Goal: Task Accomplishment & Management: Use online tool/utility

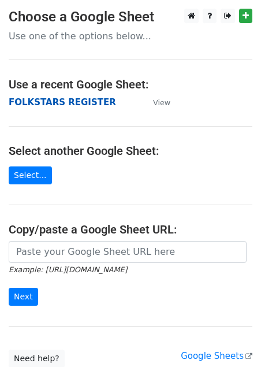
click at [79, 102] on strong "FOLKSTARS REGISTER" at bounding box center [62, 102] width 107 height 10
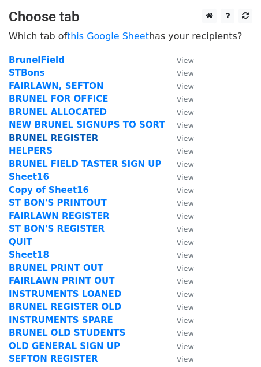
click at [48, 136] on strong "BRUNEL REGISTER" at bounding box center [53, 138] width 89 height 10
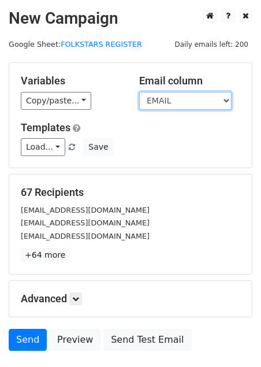
click at [215, 103] on select "PD HAS? GROUP INSTRUMENT ADDITIONAL NEEDS TIME [PERSON_NAME]'S NAME CHILDFIRST …" at bounding box center [185, 101] width 92 height 18
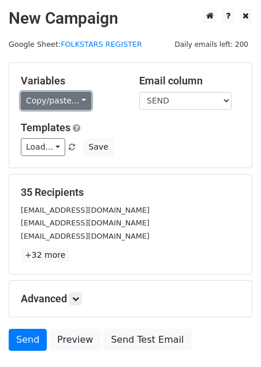
click at [73, 102] on link "Copy/paste..." at bounding box center [56, 101] width 70 height 18
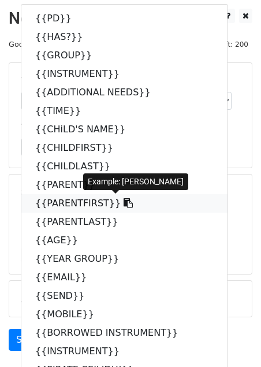
click at [95, 200] on link "{{PARENTFIRST}}" at bounding box center [124, 203] width 206 height 18
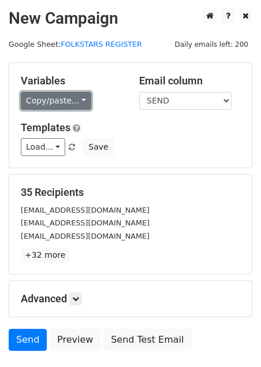
click at [82, 97] on link "Copy/paste..." at bounding box center [56, 101] width 70 height 18
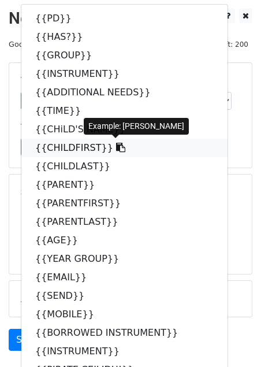
click at [81, 148] on link "{{CHILDFIRST}}" at bounding box center [124, 148] width 206 height 18
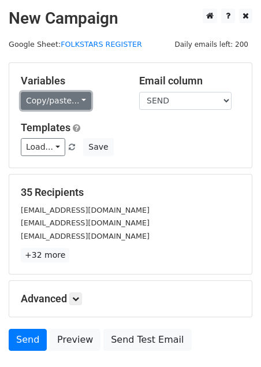
click at [84, 100] on link "Copy/paste..." at bounding box center [56, 101] width 70 height 18
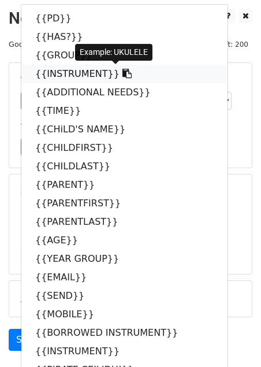
click at [63, 73] on link "{{INSTRUMENT}}" at bounding box center [124, 74] width 206 height 18
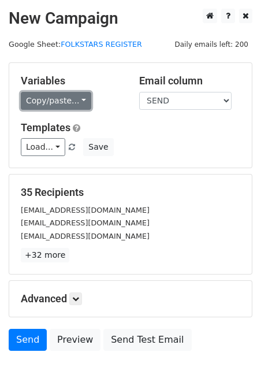
click at [77, 94] on link "Copy/paste..." at bounding box center [56, 101] width 70 height 18
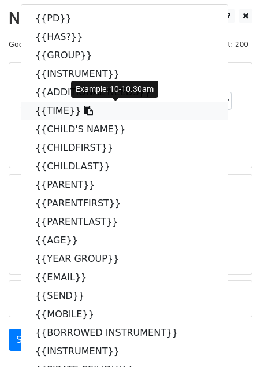
click at [55, 111] on link "{{TIME}}" at bounding box center [124, 111] width 206 height 18
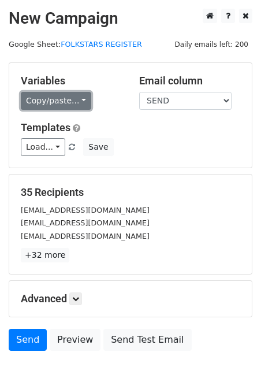
click at [80, 99] on link "Copy/paste..." at bounding box center [56, 101] width 70 height 18
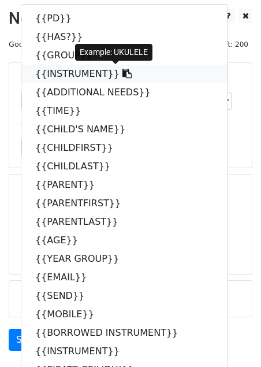
click at [63, 74] on link "{{INSTRUMENT}}" at bounding box center [124, 74] width 206 height 18
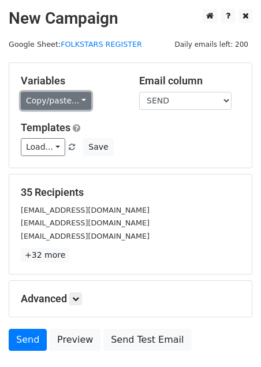
click at [74, 103] on link "Copy/paste..." at bounding box center [56, 101] width 70 height 18
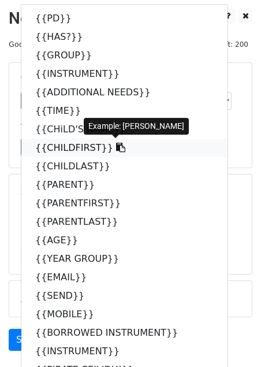
click at [58, 151] on link "{{CHILDFIRST}}" at bounding box center [124, 148] width 206 height 18
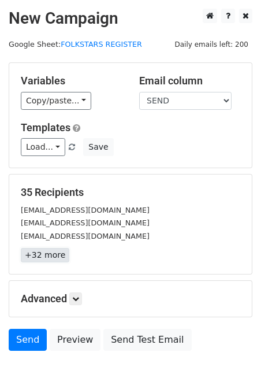
click at [38, 257] on link "+32 more" at bounding box center [45, 255] width 48 height 14
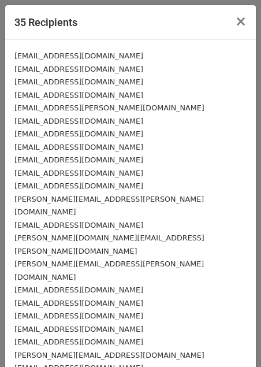
click at [35, 363] on small "[EMAIL_ADDRESS][DOMAIN_NAME]" at bounding box center [78, 367] width 129 height 9
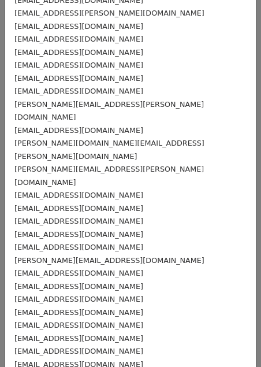
scroll to position [95, 0]
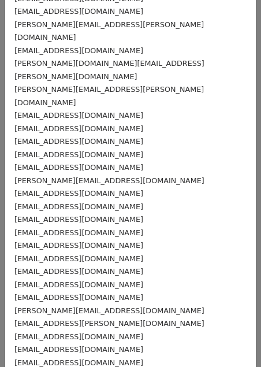
scroll to position [175, 0]
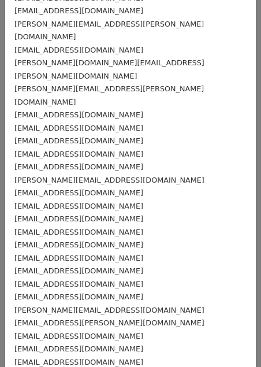
click at [27, 292] on small "georgieronalds@gmail.com" at bounding box center [78, 296] width 129 height 9
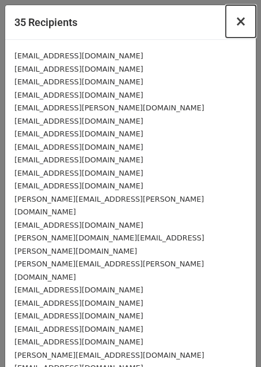
click at [243, 26] on span "×" at bounding box center [241, 21] width 12 height 16
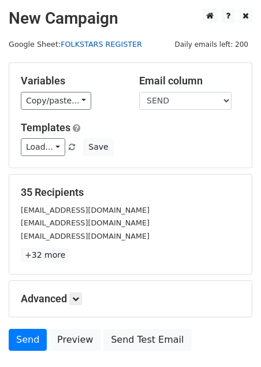
click at [88, 46] on link "FOLKSTARS REGISTER" at bounding box center [101, 44] width 81 height 9
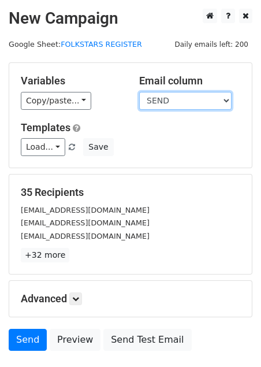
click at [184, 101] on select "PD HAS? GROUP INSTRUMENT ADDITIONAL NEEDS TIME CHiLD'S NAME CHILDFIRST CHILDLAS…" at bounding box center [185, 101] width 92 height 18
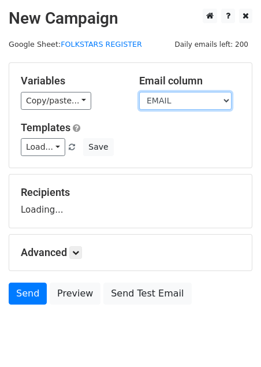
click at [184, 101] on select "PD HAS? GROUP INSTRUMENT ADDITIONAL NEEDS TIME CHiLD'S NAME CHILDFIRST CHILDLAS…" at bounding box center [185, 101] width 92 height 18
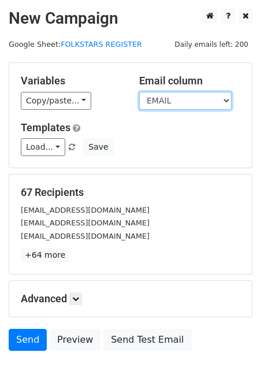
select select "SEND"
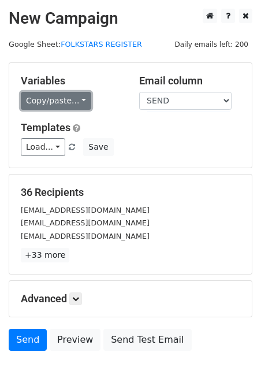
click at [77, 94] on link "Copy/paste..." at bounding box center [56, 101] width 70 height 18
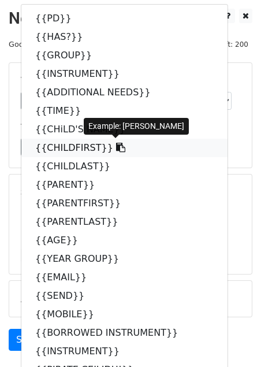
click at [72, 144] on link "{{CHILDFIRST}}" at bounding box center [124, 148] width 206 height 18
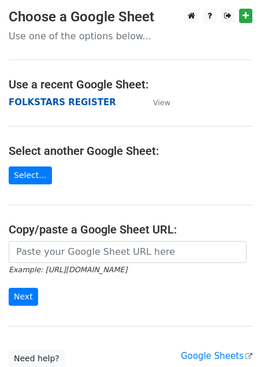
click at [68, 98] on strong "FOLKSTARS REGISTER" at bounding box center [62, 102] width 107 height 10
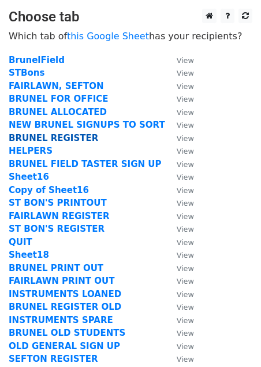
click at [61, 139] on strong "BRUNEL REGISTER" at bounding box center [53, 138] width 89 height 10
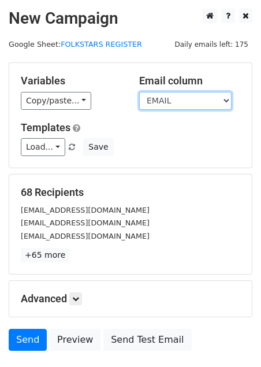
click at [190, 95] on select "PD HAS? GROUP INSTRUMENT ADDITIONAL NEEDS TIME CHiLD'S NAME CHILDFIRST CHILDLAS…" at bounding box center [185, 101] width 92 height 18
select select "SEND"
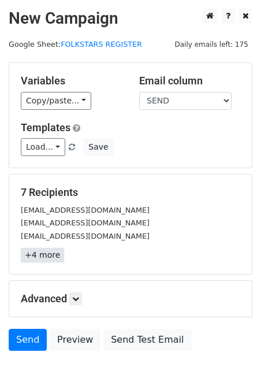
click at [35, 252] on link "+4 more" at bounding box center [42, 255] width 43 height 14
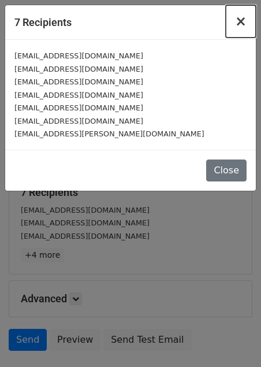
click at [238, 17] on span "×" at bounding box center [241, 21] width 12 height 16
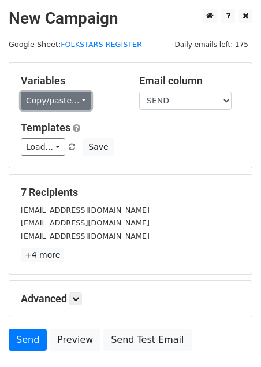
click at [57, 97] on link "Copy/paste..." at bounding box center [56, 101] width 70 height 18
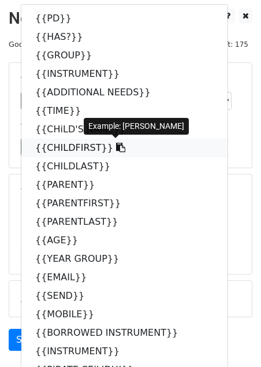
click at [84, 149] on link "{{CHILDFIRST}}" at bounding box center [124, 148] width 206 height 18
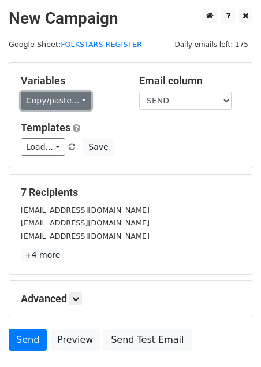
click at [79, 98] on link "Copy/paste..." at bounding box center [56, 101] width 70 height 18
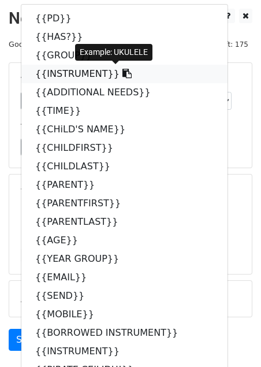
click at [73, 74] on link "{{INSTRUMENT}}" at bounding box center [124, 74] width 206 height 18
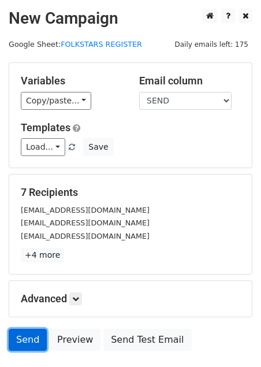
click at [21, 340] on link "Send" at bounding box center [28, 339] width 38 height 22
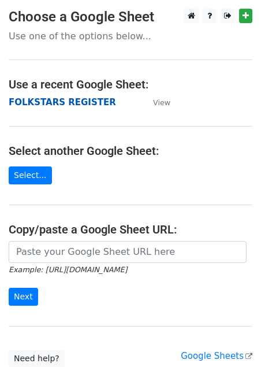
click at [64, 104] on strong "FOLKSTARS REGISTER" at bounding box center [62, 102] width 107 height 10
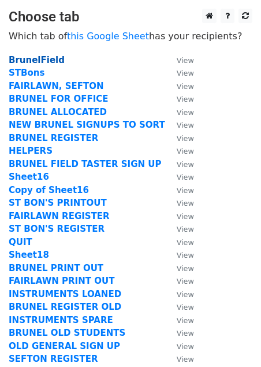
click at [42, 57] on strong "BrunelField" at bounding box center [37, 60] width 56 height 10
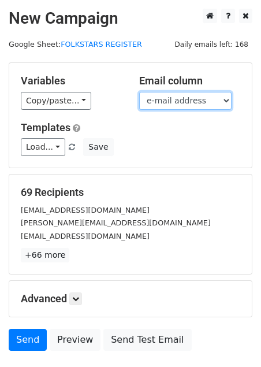
click at [193, 106] on select "Timestamp Child's School Child's full name Parent / Carer Full Name Child's Age…" at bounding box center [185, 101] width 92 height 18
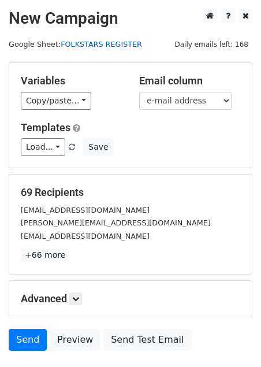
click at [115, 42] on link "FOLKSTARS REGISTER" at bounding box center [101, 44] width 81 height 9
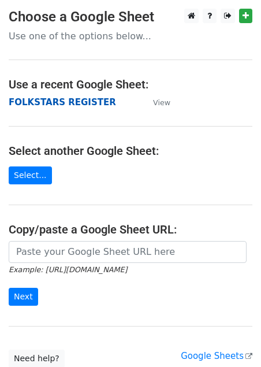
click at [62, 99] on strong "FOLKSTARS REGISTER" at bounding box center [62, 102] width 107 height 10
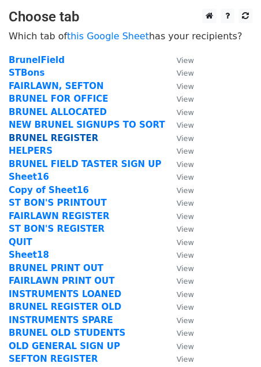
click at [58, 139] on strong "BRUNEL REGISTER" at bounding box center [53, 138] width 89 height 10
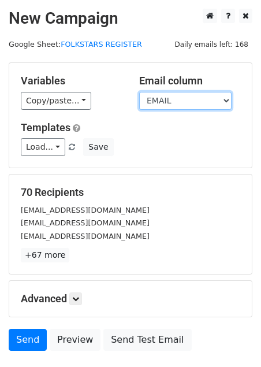
click at [163, 99] on select "PD HAS? GROUP INSTRUMENT ADDITIONAL NEEDS TIME [PERSON_NAME]'S NAME CHILDFIRST …" at bounding box center [185, 101] width 92 height 18
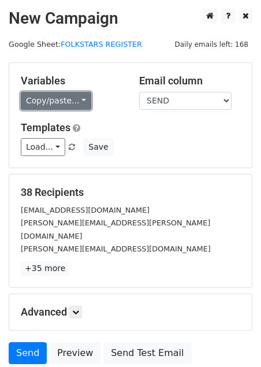
click at [82, 99] on link "Copy/paste..." at bounding box center [56, 101] width 70 height 18
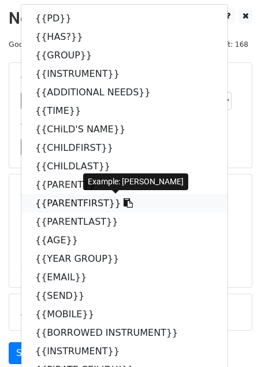
click at [59, 200] on link "{{PARENTFIRST}}" at bounding box center [124, 203] width 206 height 18
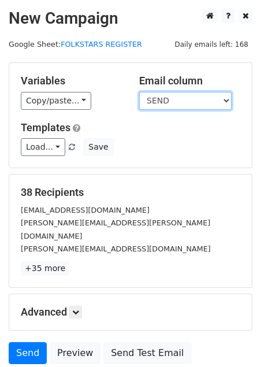
click at [180, 102] on select "PD HAS? GROUP INSTRUMENT ADDITIONAL NEEDS TIME CHiLD'S NAME CHILDFIRST CHILDLAS…" at bounding box center [185, 101] width 92 height 18
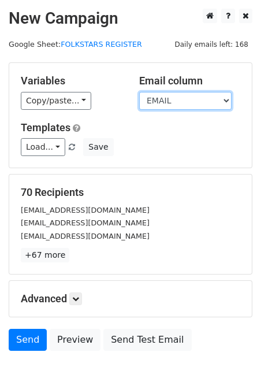
click at [178, 102] on select "PD HAS? GROUP INSTRUMENT ADDITIONAL NEEDS TIME CHiLD'S NAME CHILDFIRST CHILDLAS…" at bounding box center [185, 101] width 92 height 18
select select "SEND"
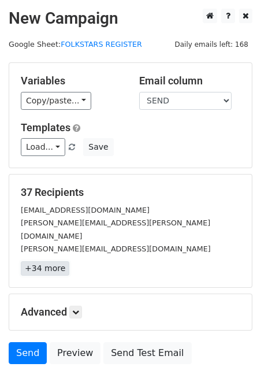
click at [37, 261] on link "+34 more" at bounding box center [45, 268] width 48 height 14
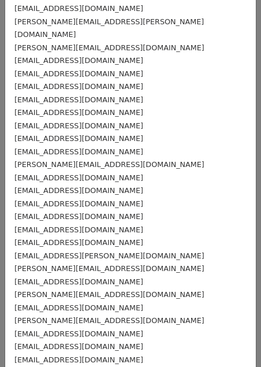
scroll to position [48, 0]
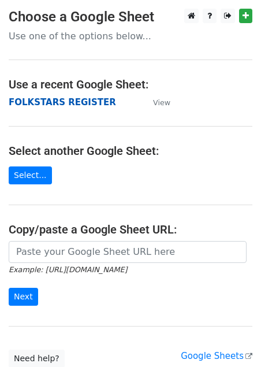
click at [35, 102] on strong "FOLKSTARS REGISTER" at bounding box center [62, 102] width 107 height 10
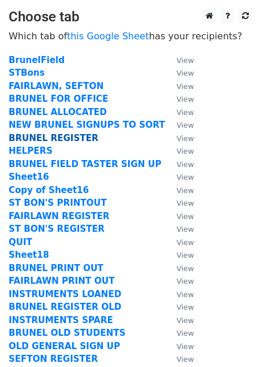
click at [59, 137] on strong "BRUNEL REGISTER" at bounding box center [53, 138] width 89 height 10
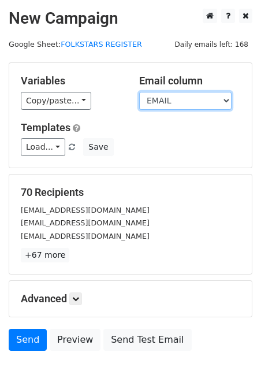
click at [169, 99] on select "PD HAS? GROUP INSTRUMENT ADDITIONAL NEEDS TIME [PERSON_NAME]'S NAME CHILDFIRST …" at bounding box center [185, 101] width 92 height 18
select select "SEND"
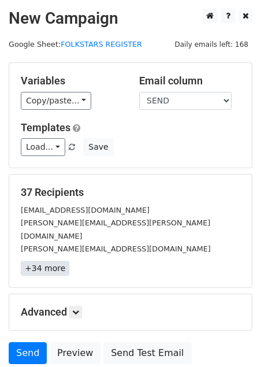
click at [33, 261] on link "+34 more" at bounding box center [45, 268] width 48 height 14
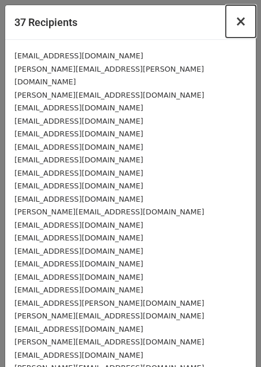
click at [240, 18] on span "×" at bounding box center [241, 21] width 12 height 16
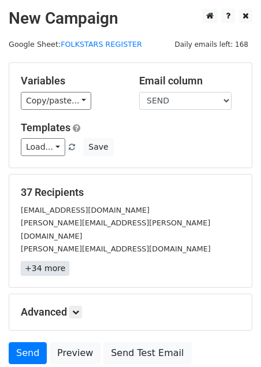
click at [57, 261] on link "+34 more" at bounding box center [45, 268] width 48 height 14
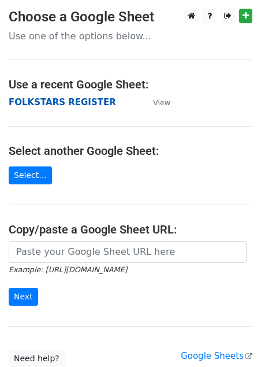
click at [55, 102] on strong "FOLKSTARS REGISTER" at bounding box center [62, 102] width 107 height 10
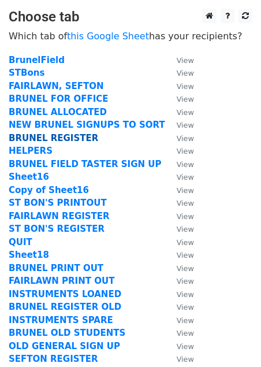
click at [69, 141] on strong "BRUNEL REGISTER" at bounding box center [53, 138] width 89 height 10
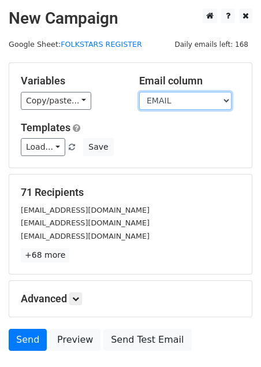
click at [186, 102] on select "PD HAS? GROUP INSTRUMENT ADDITIONAL NEEDS TIME [PERSON_NAME]'S NAME CHILDFIRST …" at bounding box center [185, 101] width 92 height 18
select select "SEND"
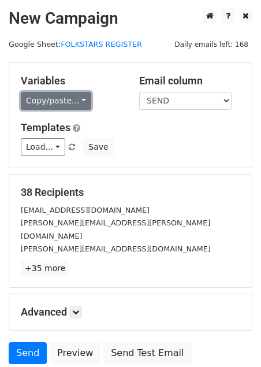
click at [77, 97] on link "Copy/paste..." at bounding box center [56, 101] width 70 height 18
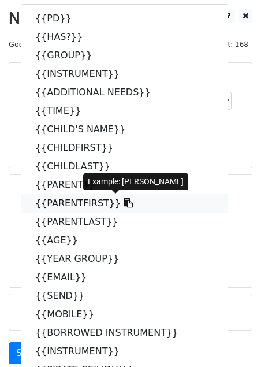
click at [85, 200] on link "{{PARENTFIRST}}" at bounding box center [124, 203] width 206 height 18
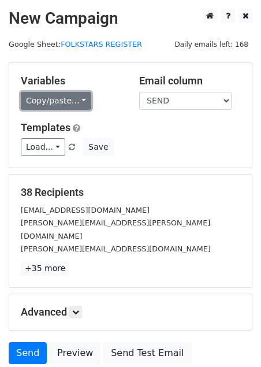
click at [68, 99] on link "Copy/paste..." at bounding box center [56, 101] width 70 height 18
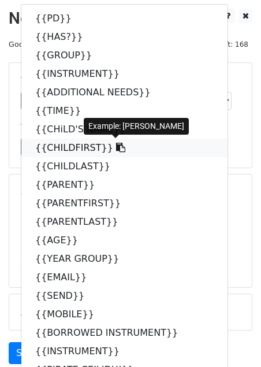
click at [92, 144] on link "{{CHILDFIRST}}" at bounding box center [124, 148] width 206 height 18
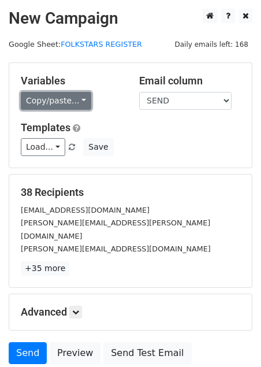
click at [81, 98] on link "Copy/paste..." at bounding box center [56, 101] width 70 height 18
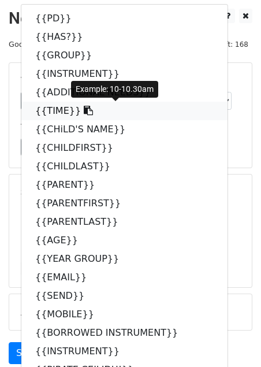
click at [50, 113] on link "{{TIME}}" at bounding box center [124, 111] width 206 height 18
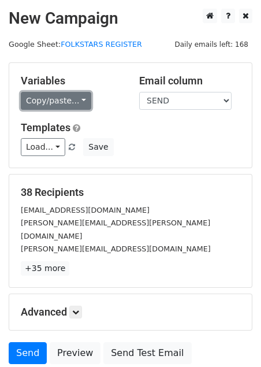
click at [73, 100] on link "Copy/paste..." at bounding box center [56, 101] width 70 height 18
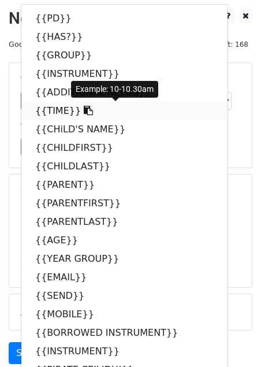
click at [56, 110] on link "{{TIME}}" at bounding box center [124, 111] width 206 height 18
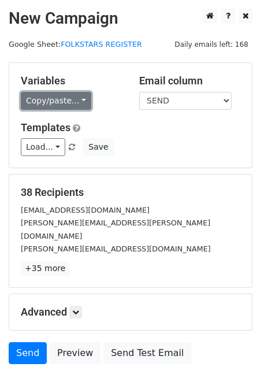
click at [73, 106] on link "Copy/paste..." at bounding box center [56, 101] width 70 height 18
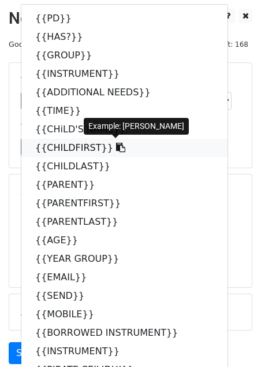
click at [70, 151] on link "{{CHILDFIRST}}" at bounding box center [124, 148] width 206 height 18
